Goal: Transaction & Acquisition: Purchase product/service

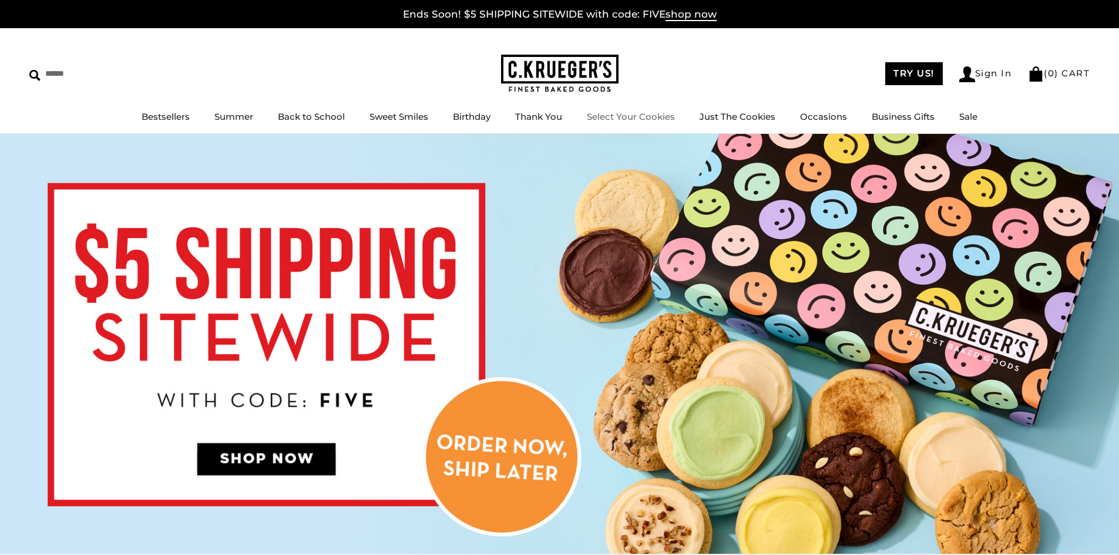
click at [650, 118] on link "Select Your Cookies" at bounding box center [631, 116] width 88 height 11
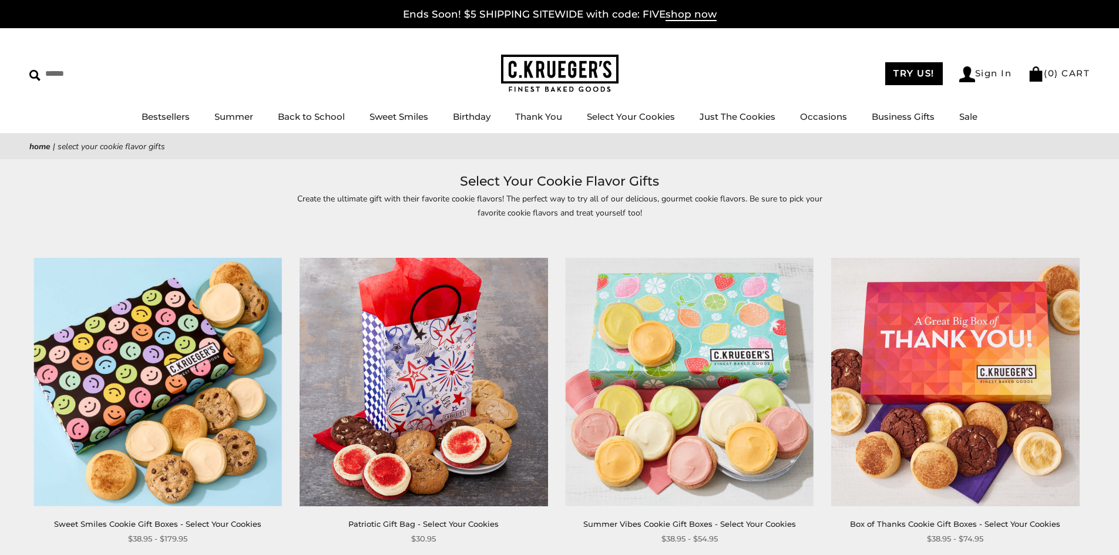
click at [745, 368] on img at bounding box center [689, 382] width 248 height 248
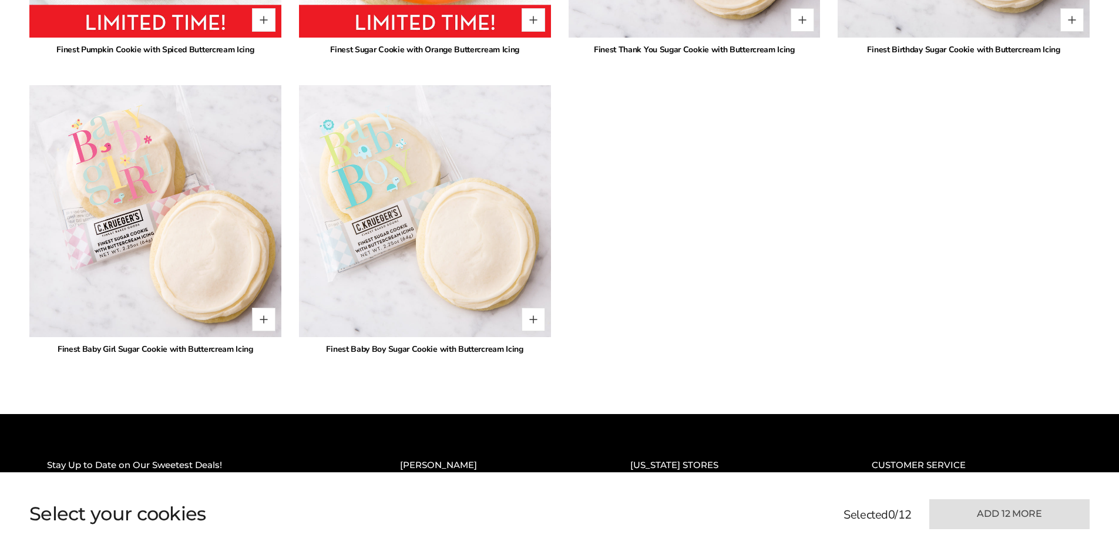
scroll to position [3422, 0]
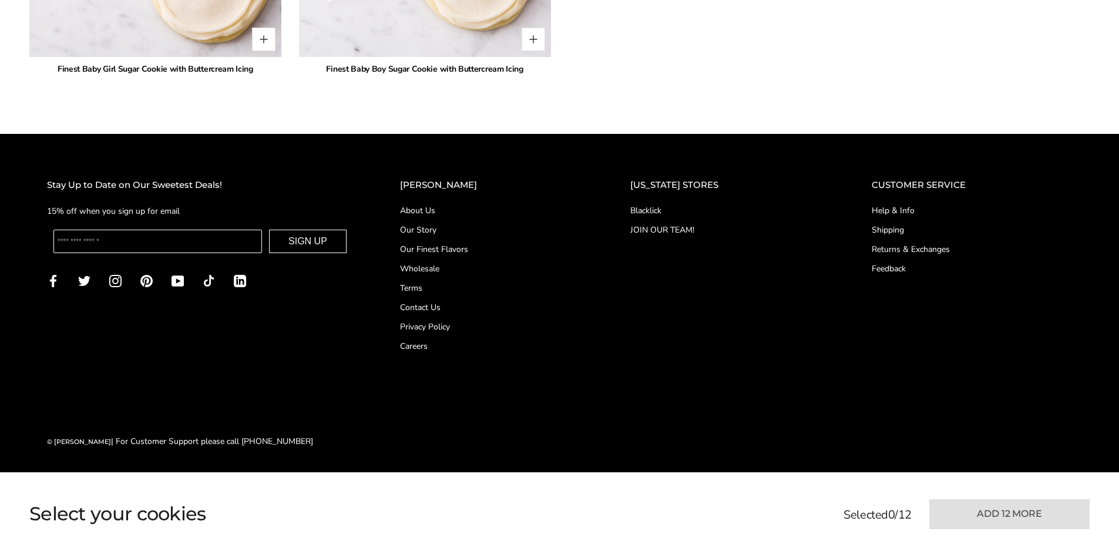
click at [484, 247] on link "Our Finest Flavors" at bounding box center [491, 249] width 183 height 12
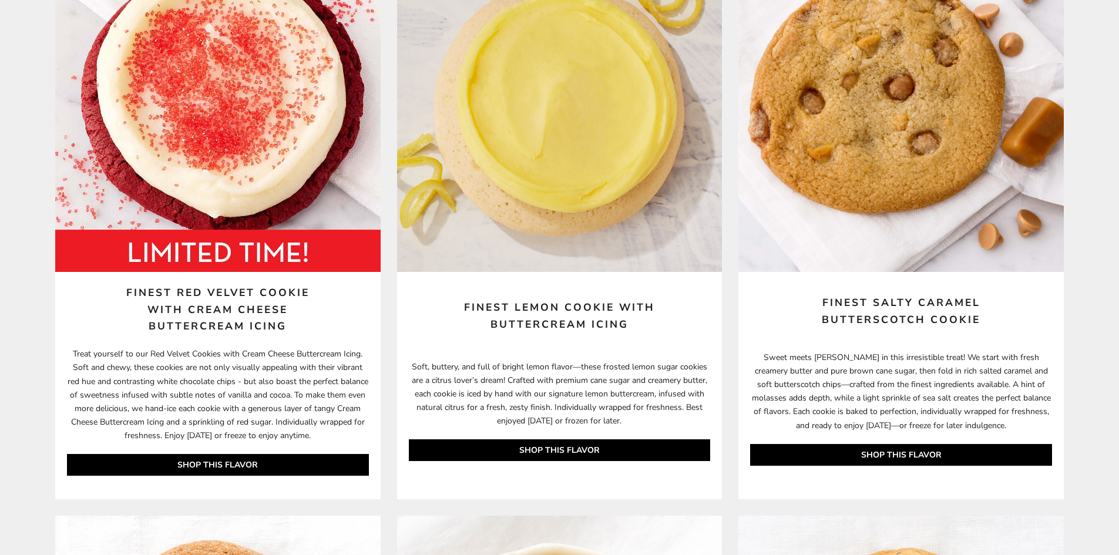
scroll to position [1246, 0]
